Goal: Information Seeking & Learning: Learn about a topic

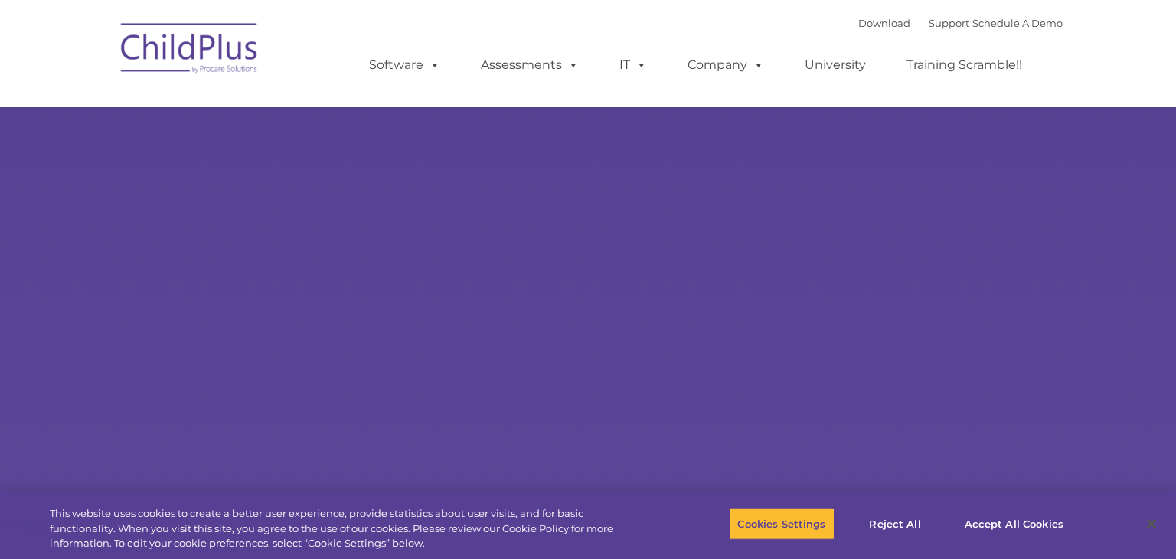
type input ""
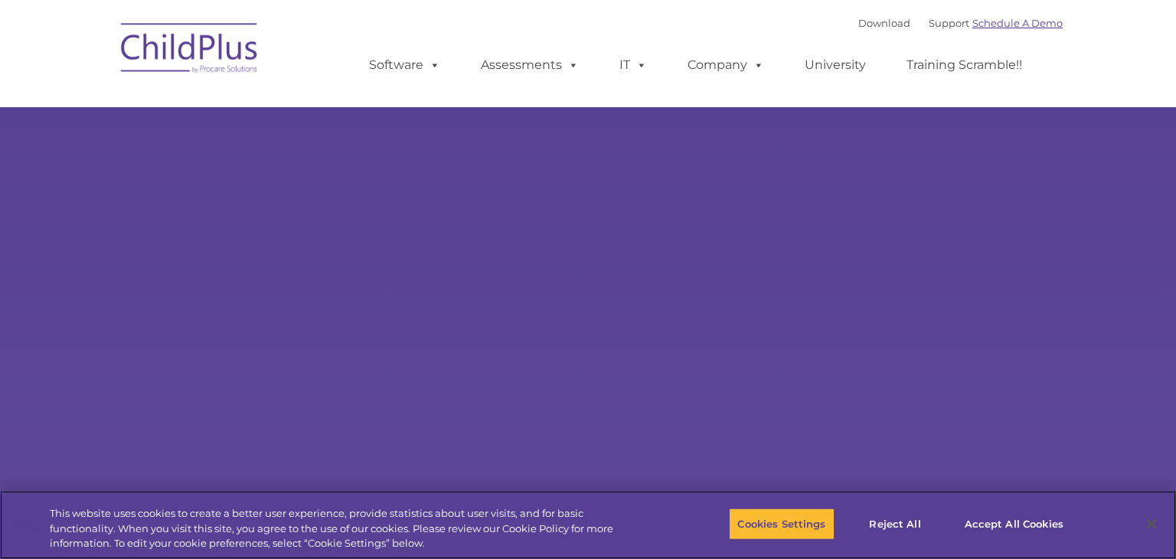
select select "MEDIUM"
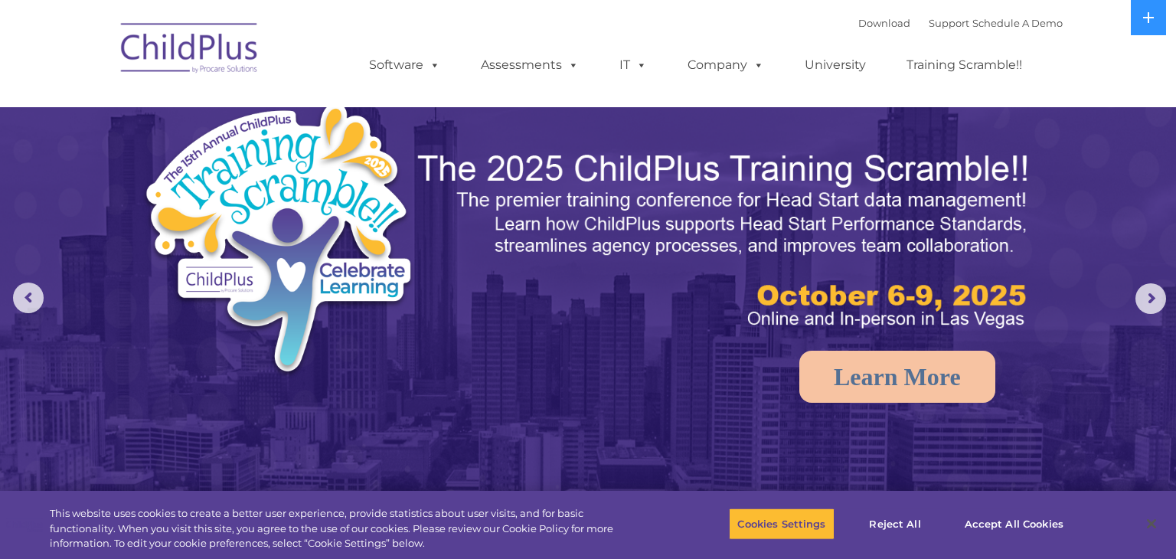
click at [1148, 40] on nav "Download Support | Schedule A Demo  MENU MENU Software ChildPlus: The original…" at bounding box center [588, 53] width 1176 height 107
click at [1149, 24] on button at bounding box center [1148, 17] width 35 height 35
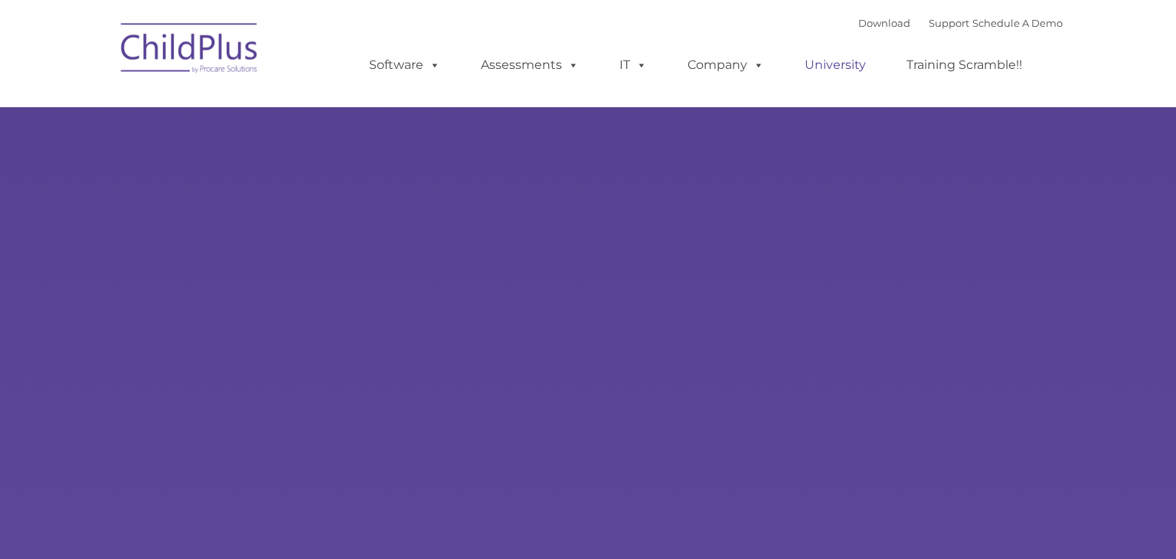
type input ""
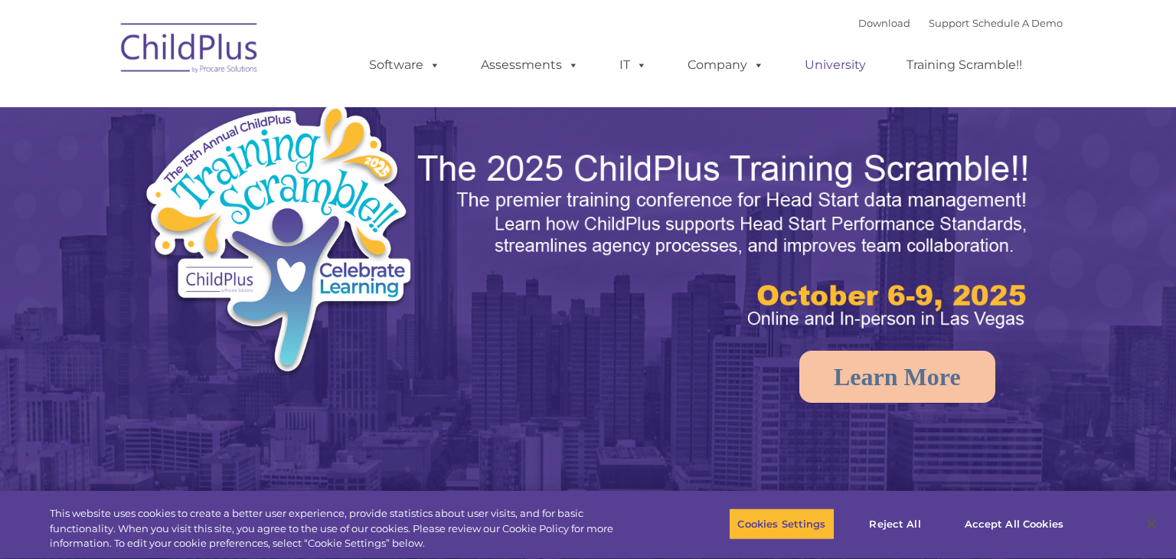
select select "MEDIUM"
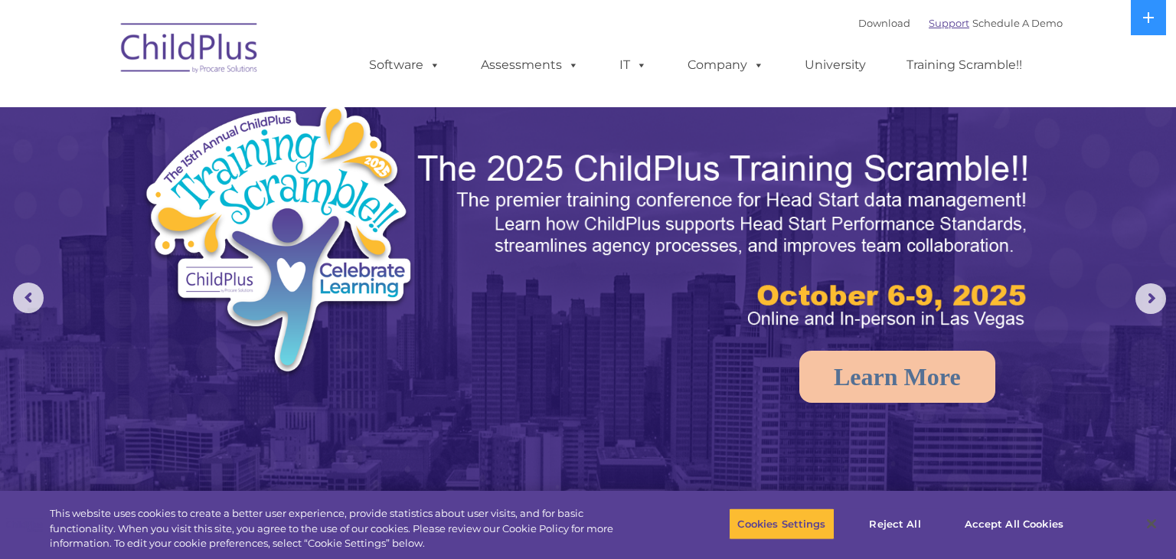
click at [929, 29] on link "Support" at bounding box center [949, 23] width 41 height 12
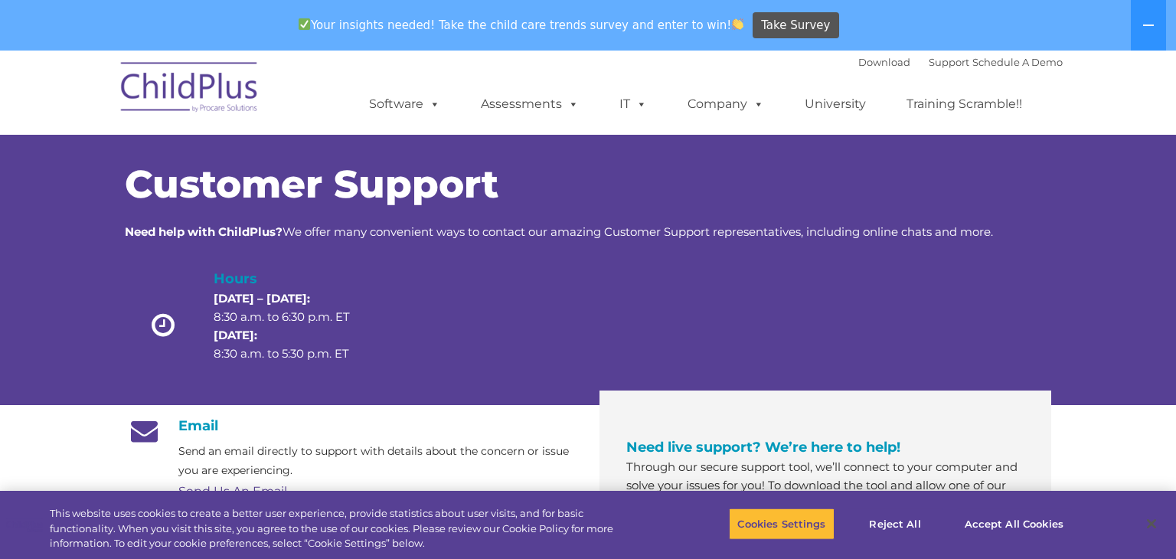
click at [799, 328] on div at bounding box center [850, 329] width 185 height 122
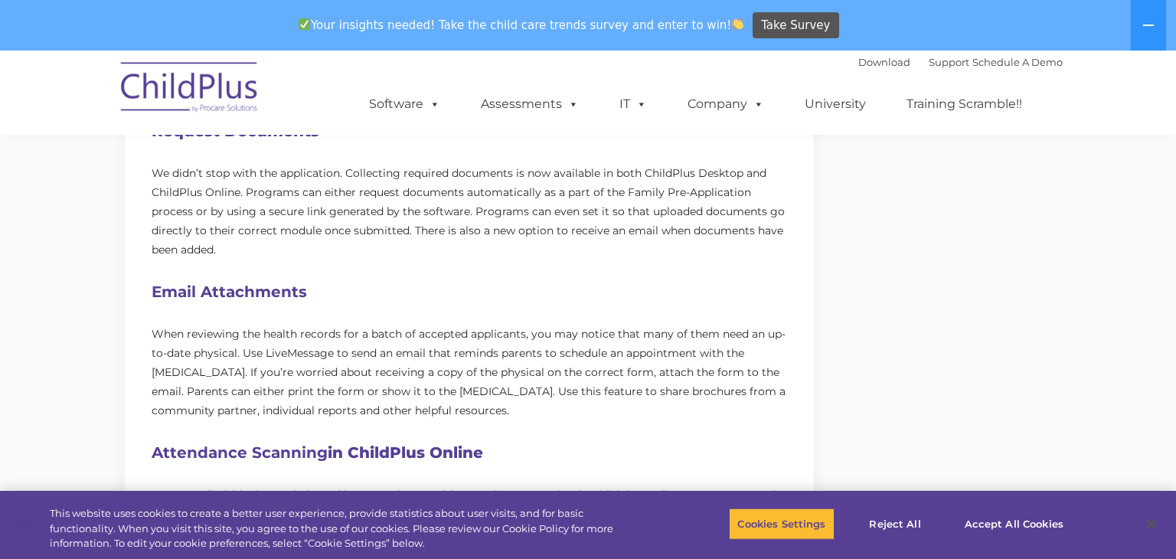
scroll to position [809, 0]
